Goal: Submit feedback/report problem

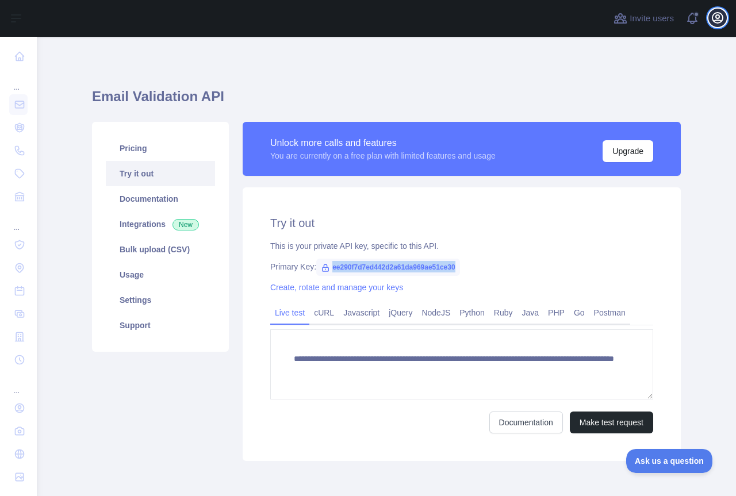
click at [718, 15] on icon "button" at bounding box center [717, 18] width 10 height 10
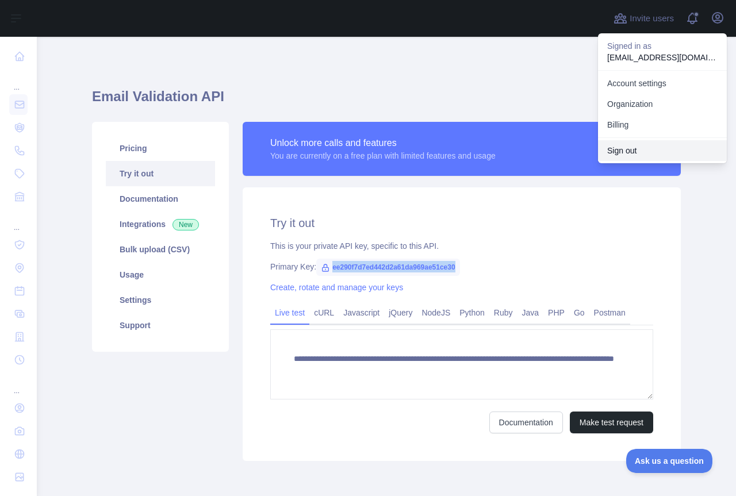
click at [618, 148] on button "Sign out" at bounding box center [662, 150] width 129 height 21
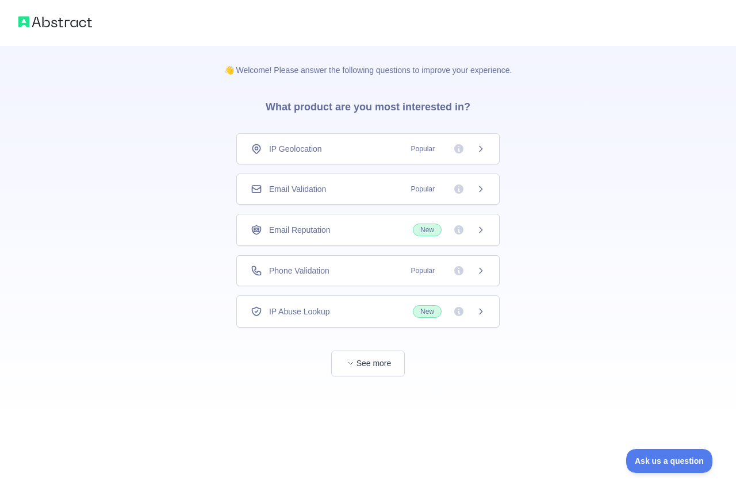
click at [348, 188] on div "Email Validation Popular" at bounding box center [368, 188] width 234 height 11
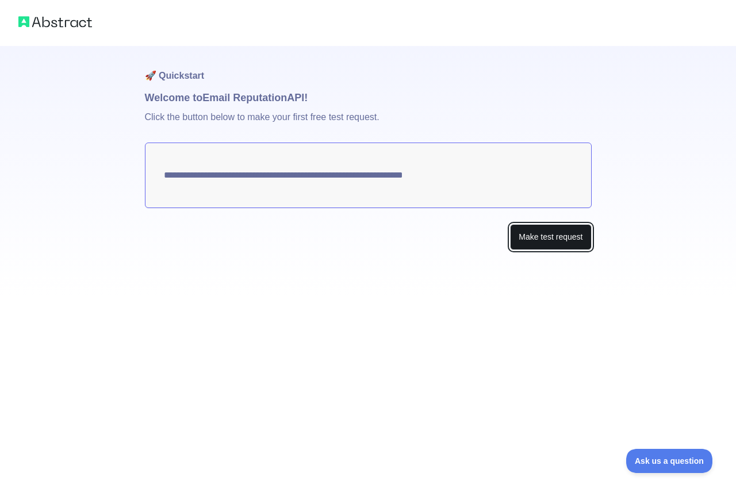
click at [537, 236] on button "Make test request" at bounding box center [550, 237] width 81 height 26
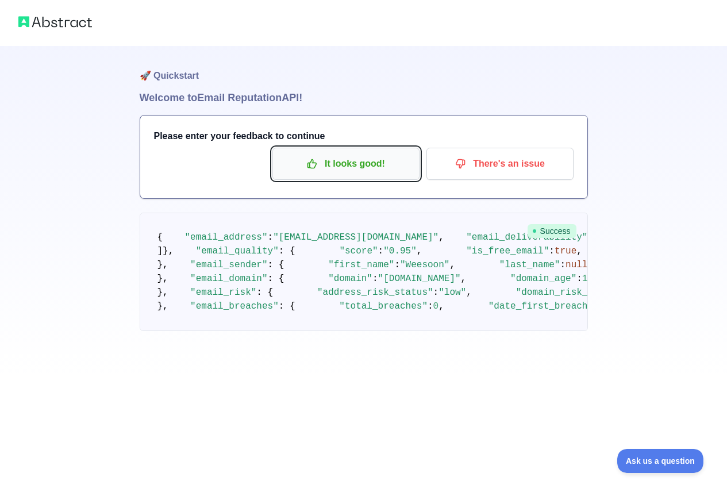
click at [353, 171] on p "It looks good!" at bounding box center [346, 164] width 130 height 20
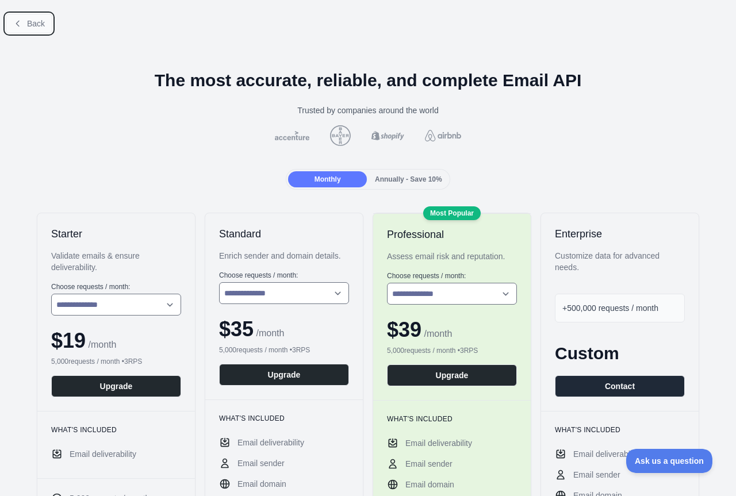
click at [26, 14] on button "Back" at bounding box center [29, 24] width 47 height 20
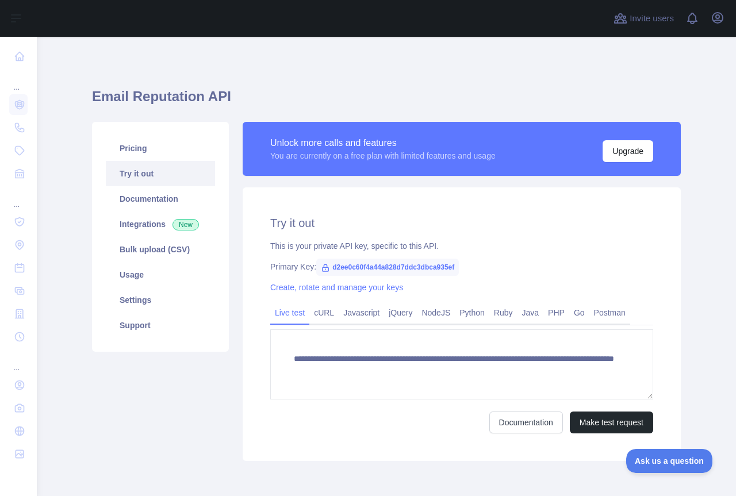
click at [399, 265] on span "d2ee0c60f4a44a828d7ddc3dbca935ef" at bounding box center [387, 267] width 143 height 17
copy span "d2ee0c60f4a44a828d7ddc3dbca935ef"
click at [713, 16] on icon "button" at bounding box center [717, 18] width 10 height 10
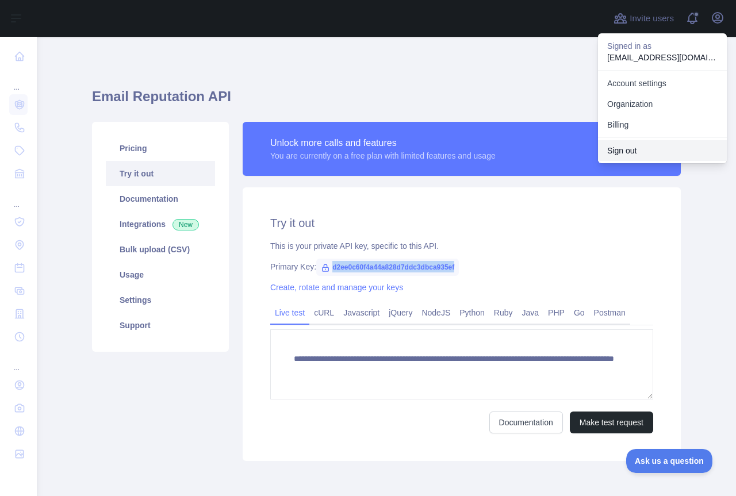
click at [638, 149] on button "Sign out" at bounding box center [662, 150] width 129 height 21
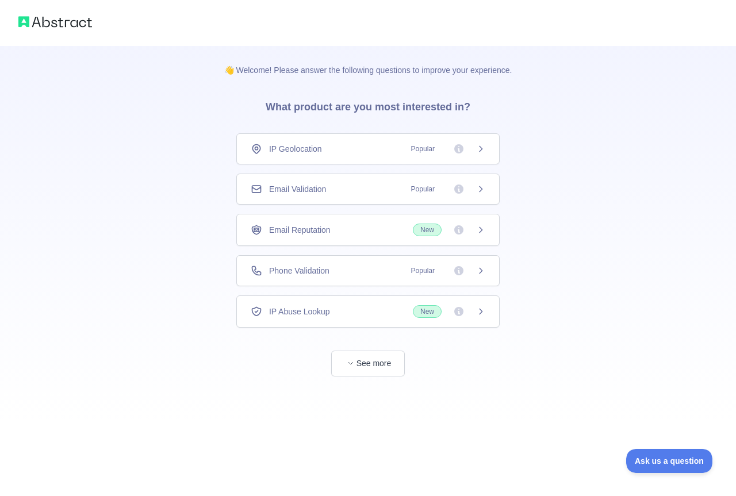
click at [332, 194] on div "Email Validation Popular" at bounding box center [368, 188] width 234 height 11
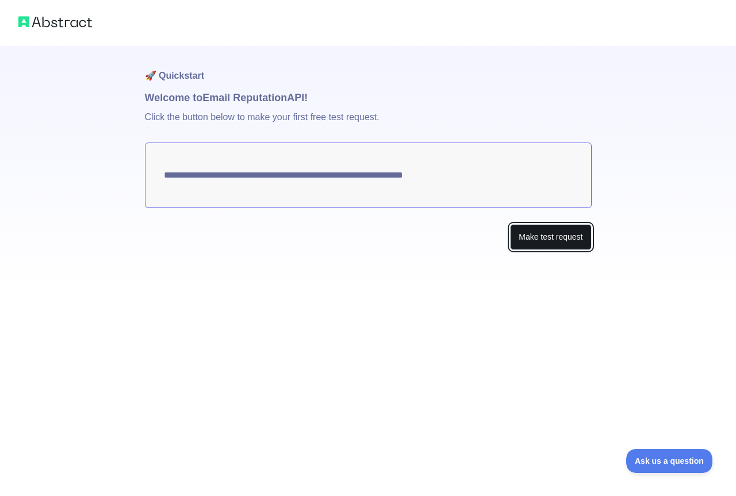
click at [550, 233] on button "Make test request" at bounding box center [550, 237] width 81 height 26
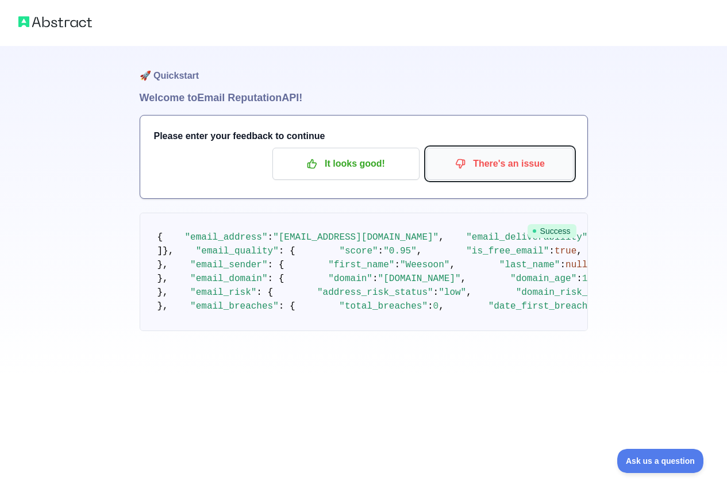
click at [466, 165] on icon "button" at bounding box center [460, 163] width 11 height 11
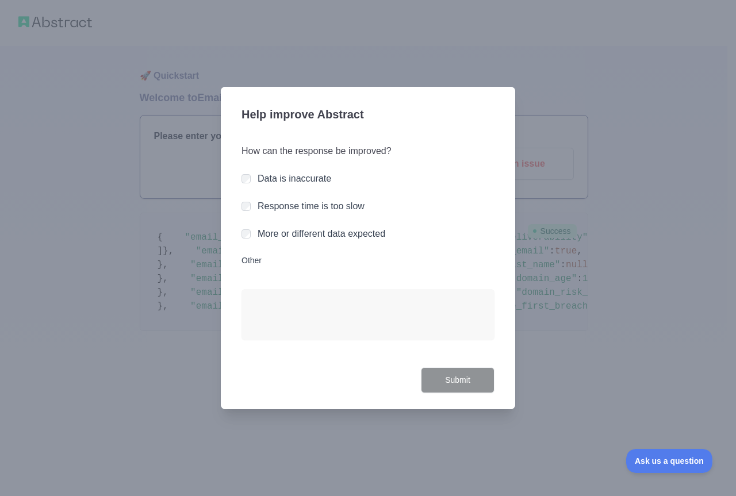
click at [326, 229] on label "More or different data expected" at bounding box center [321, 234] width 128 height 10
click at [455, 376] on button "Submit" at bounding box center [458, 380] width 74 height 26
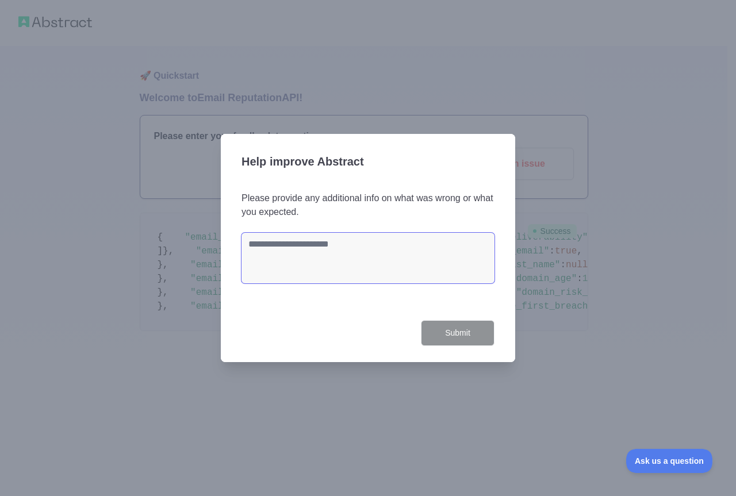
click at [349, 260] on textarea at bounding box center [367, 258] width 253 height 51
click at [384, 347] on div "Help improve Abstract Please provide any additional info on what was wrong or w…" at bounding box center [368, 248] width 294 height 228
click at [358, 259] on textarea at bounding box center [367, 258] width 253 height 51
type textarea "*******"
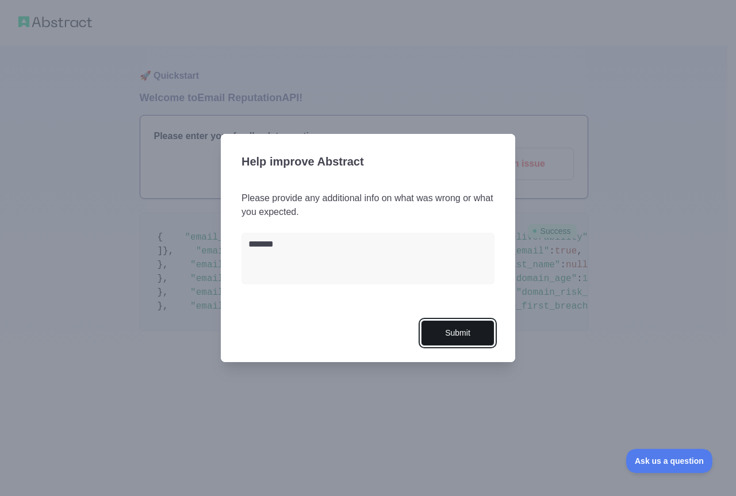
click at [462, 331] on button "Submit" at bounding box center [458, 333] width 74 height 26
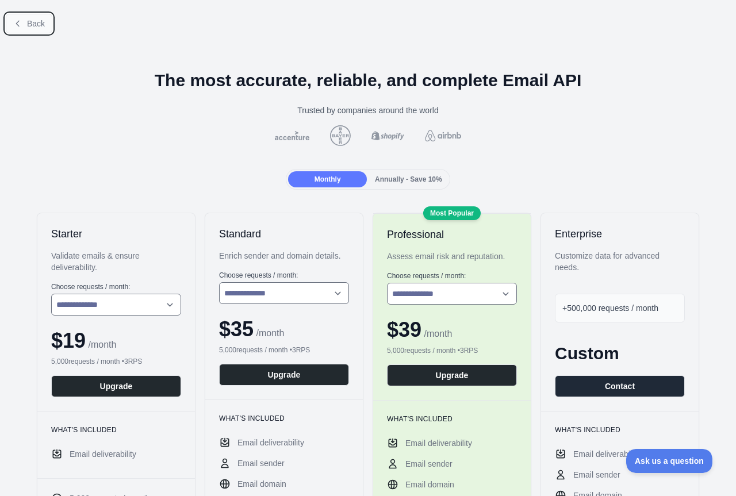
click at [41, 21] on span "Back" at bounding box center [36, 23] width 18 height 9
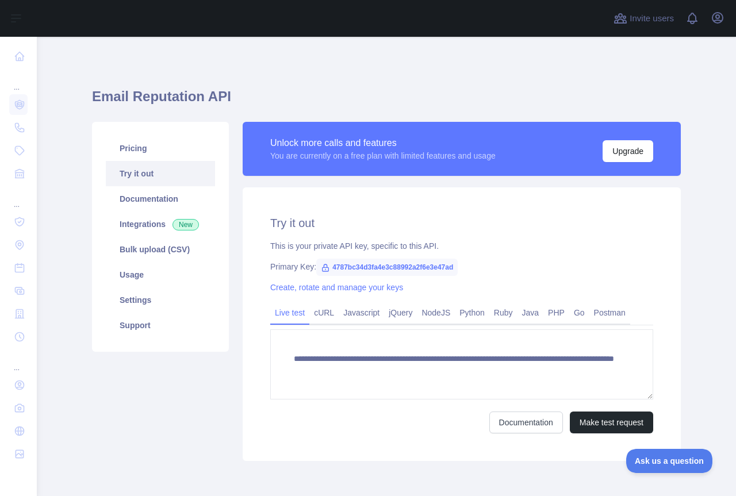
click at [387, 272] on span "4787bc34d3fa4e3c88992a2f6e3e47ad" at bounding box center [386, 267] width 141 height 17
copy span "4787bc34d3fa4e3c88992a2f6e3e47ad"
click at [717, 25] on button "Open user menu" at bounding box center [717, 18] width 18 height 18
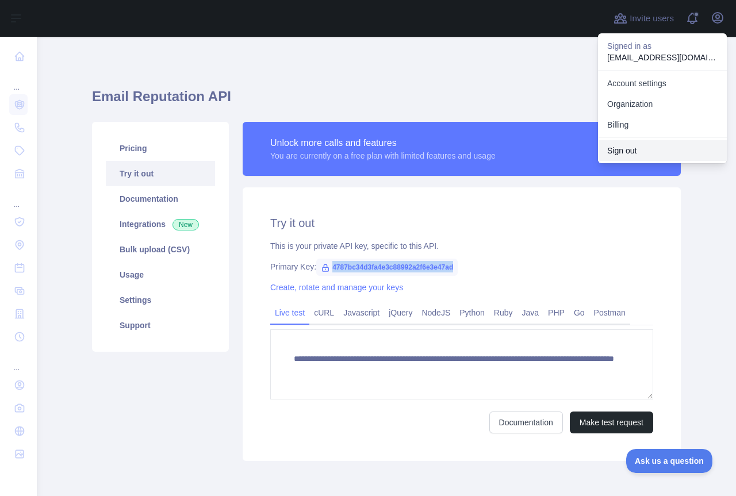
click at [637, 151] on button "Sign out" at bounding box center [662, 150] width 129 height 21
